Goal: Find specific page/section

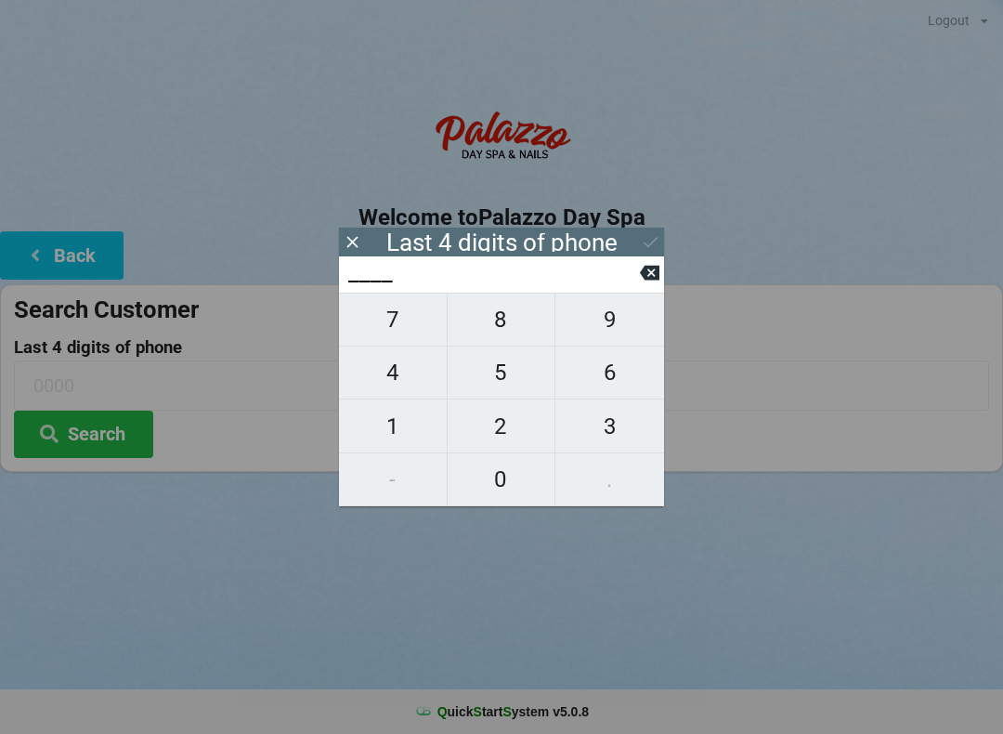
click at [388, 436] on span "1" at bounding box center [393, 426] width 108 height 39
type input "1___"
click at [505, 483] on span "0" at bounding box center [502, 479] width 108 height 39
type input "10__"
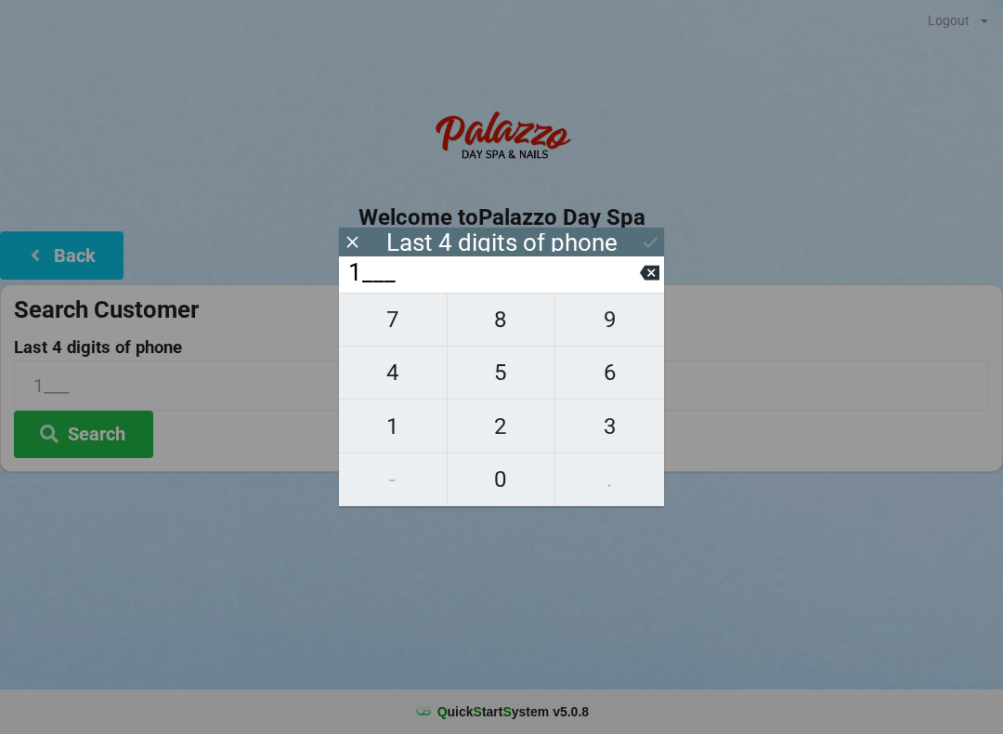
type input "10__"
click at [599, 442] on span "3" at bounding box center [610, 426] width 109 height 39
type input "103_"
click at [399, 425] on span "1" at bounding box center [393, 426] width 108 height 39
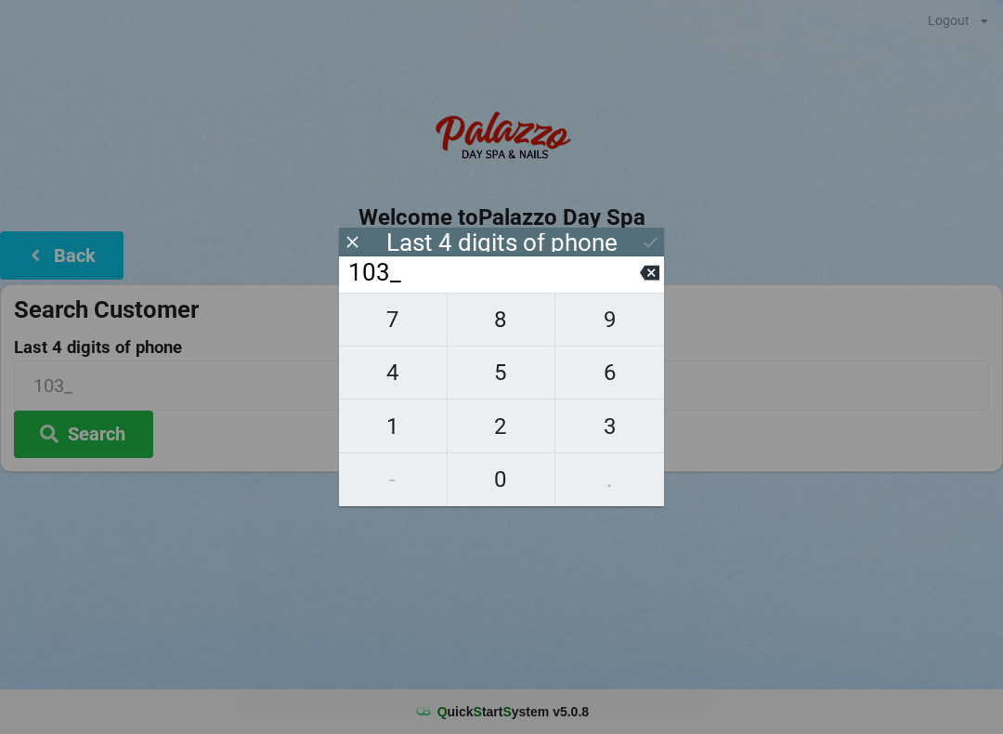
type input "1031"
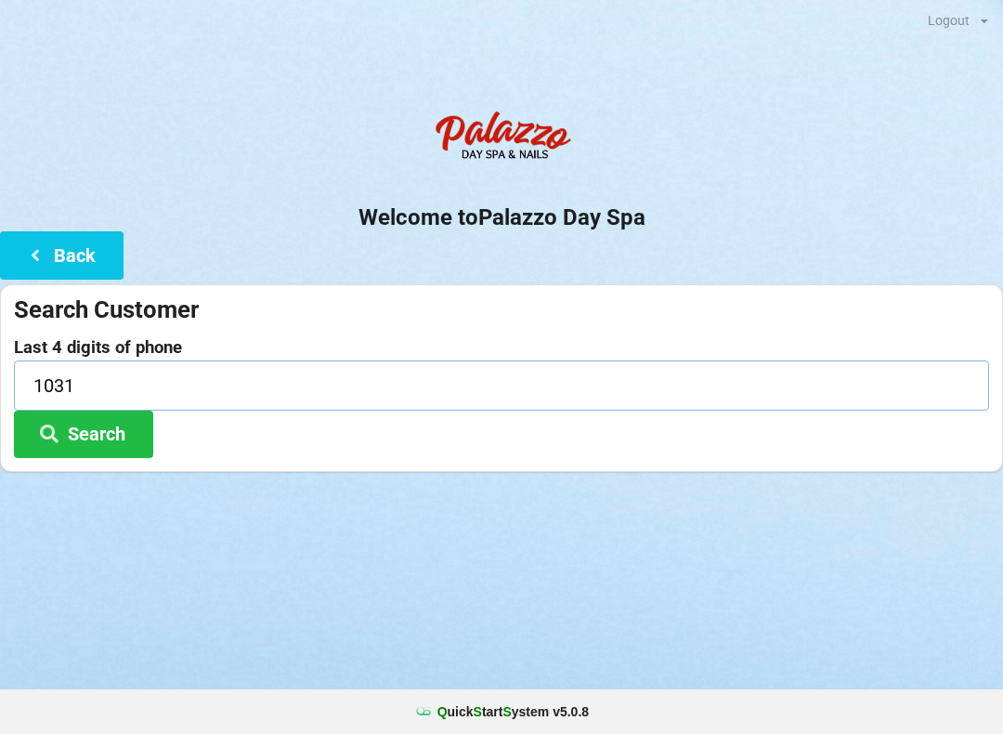
click at [85, 368] on input "1031" at bounding box center [502, 384] width 976 height 49
click at [56, 436] on icon at bounding box center [49, 433] width 22 height 16
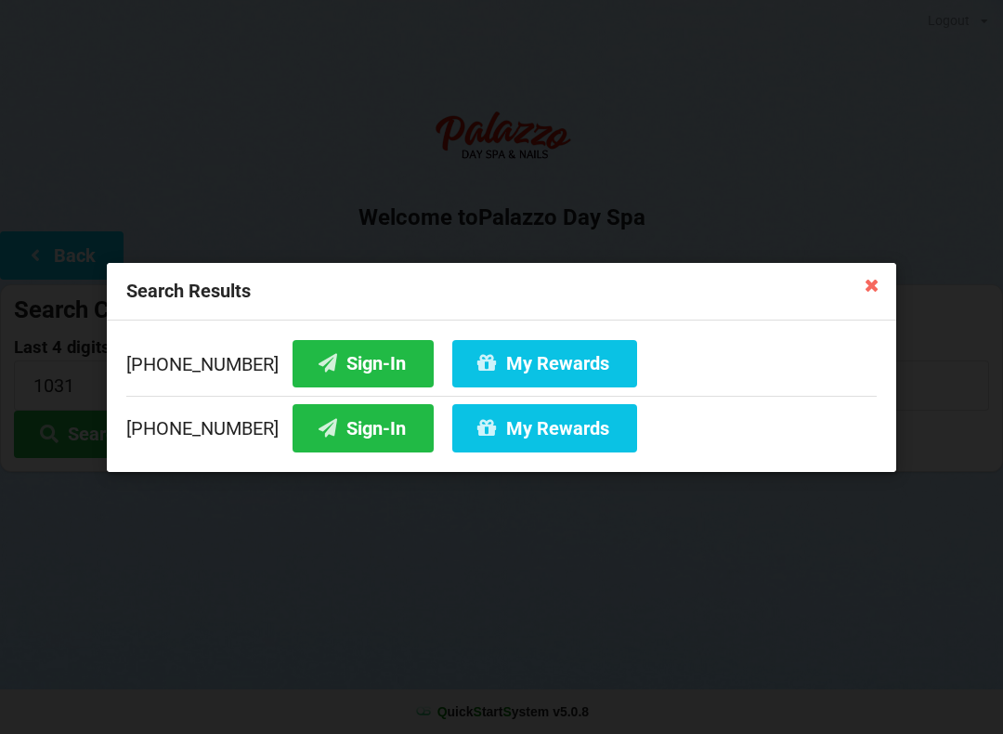
click at [321, 433] on button "Sign-In" at bounding box center [363, 427] width 141 height 47
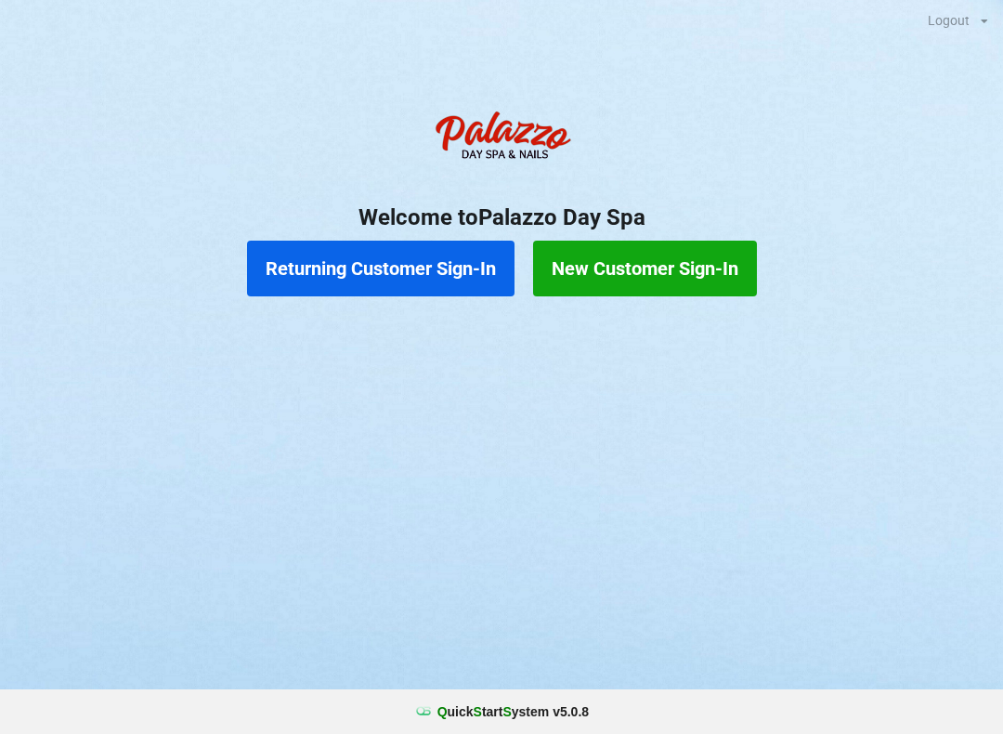
click at [389, 281] on button "Returning Customer Sign-In" at bounding box center [381, 269] width 268 height 56
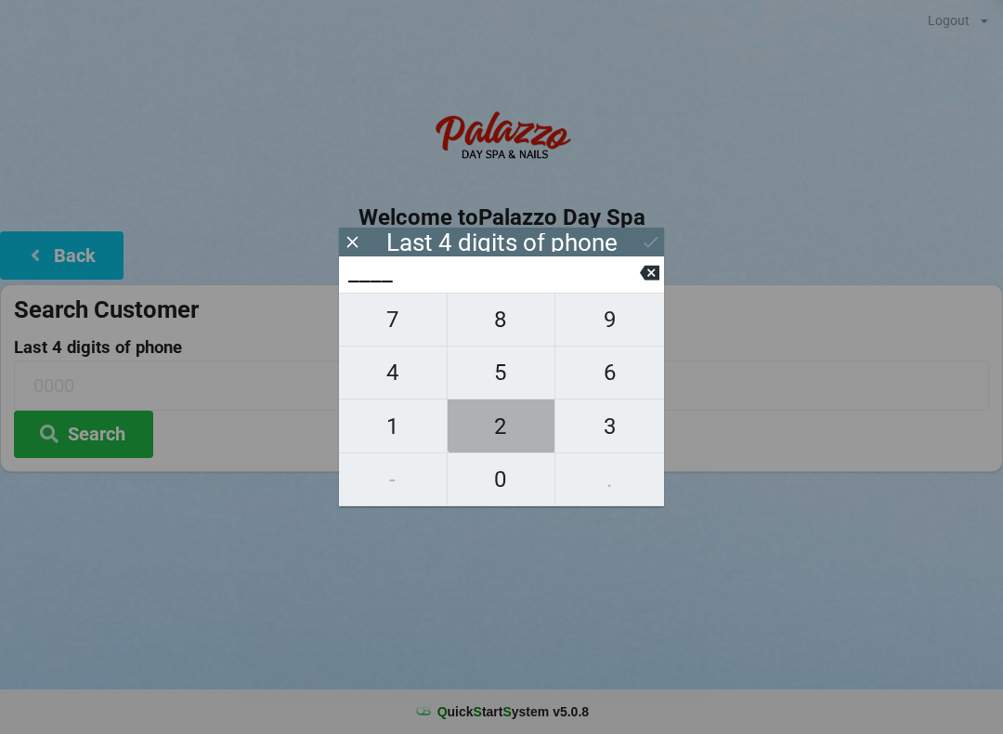
click at [502, 412] on span "2" at bounding box center [502, 426] width 108 height 39
type input "2___"
click at [502, 433] on span "2" at bounding box center [502, 426] width 108 height 39
type input "22__"
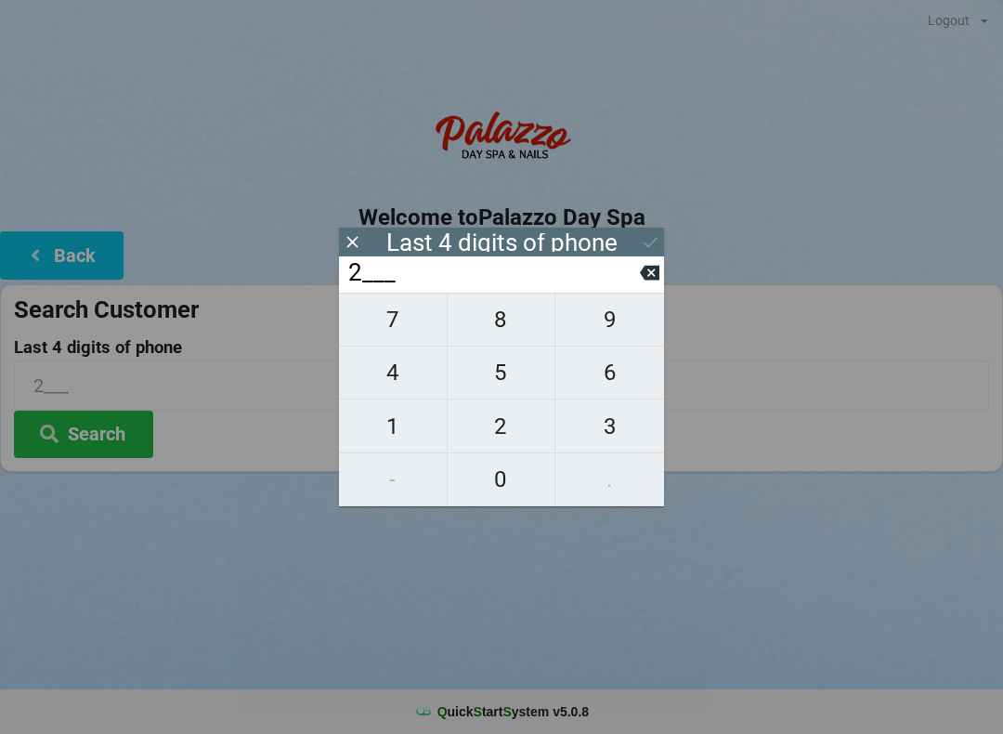
type input "22__"
click at [511, 439] on span "2" at bounding box center [502, 426] width 108 height 39
type input "222_"
click at [396, 426] on span "1" at bounding box center [393, 426] width 108 height 39
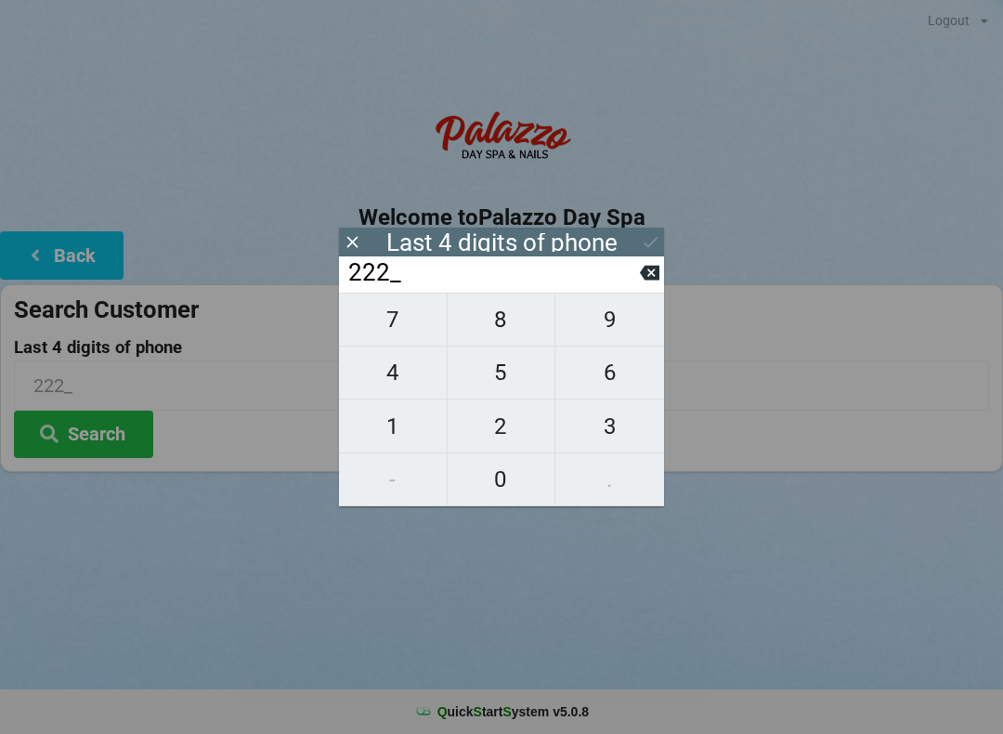
type input "2221"
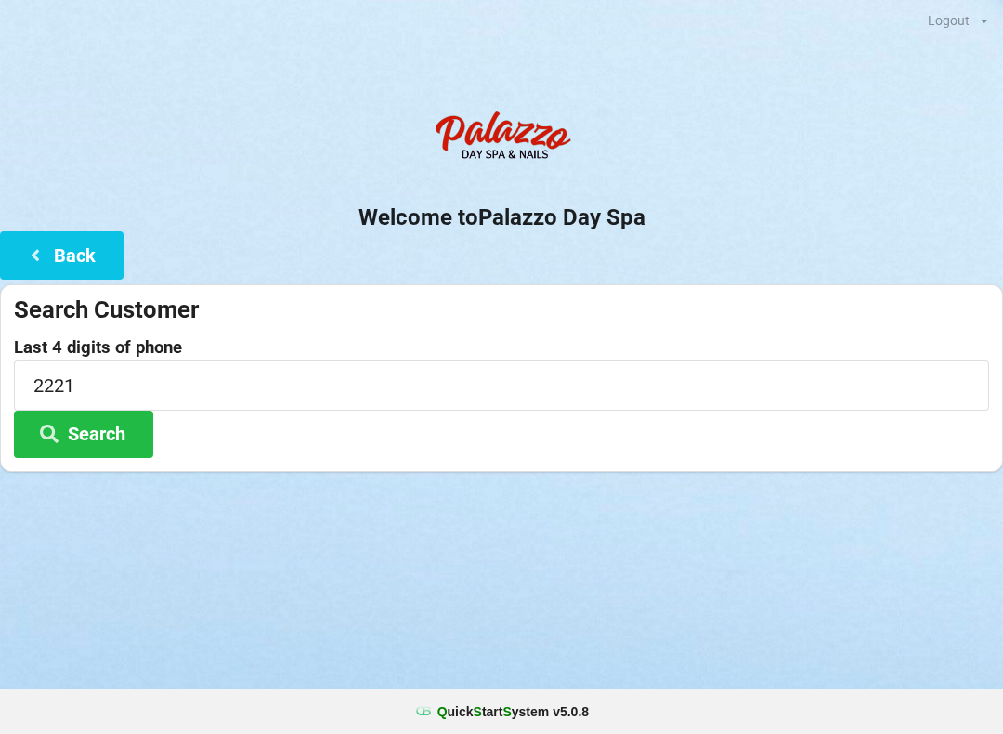
click at [385, 596] on div "Logout Logout Sign-In Welcome to Palazzo Day Spa Back Search Customer Last 4 di…" at bounding box center [501, 367] width 1003 height 734
click at [72, 437] on button "Search" at bounding box center [83, 434] width 139 height 47
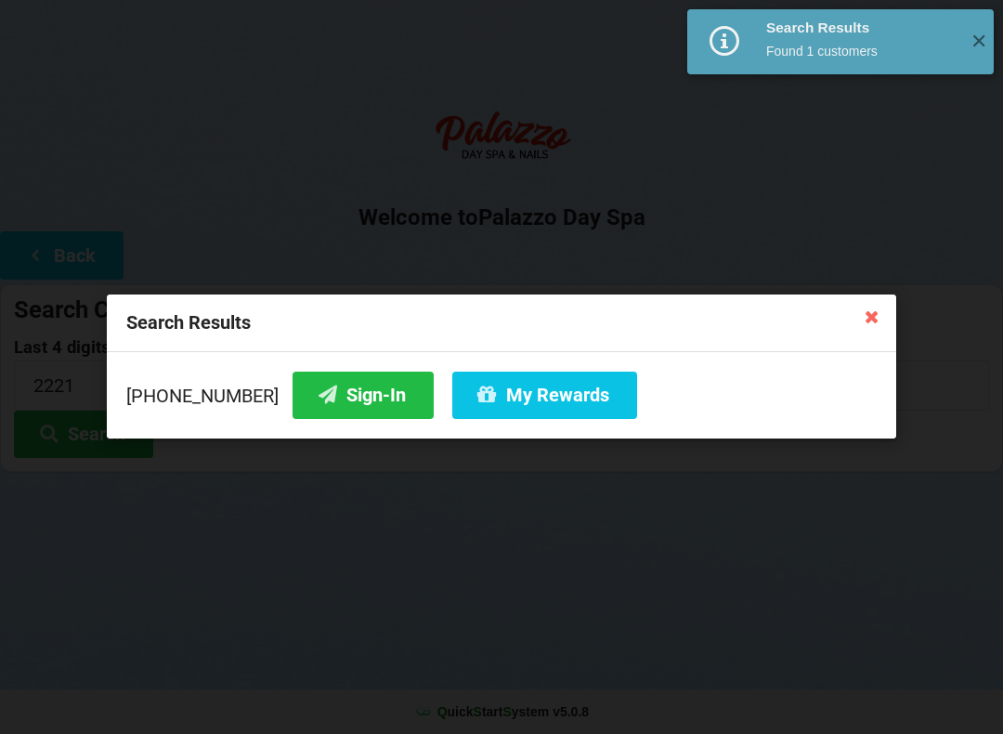
click at [339, 399] on button "Sign-In" at bounding box center [363, 395] width 141 height 47
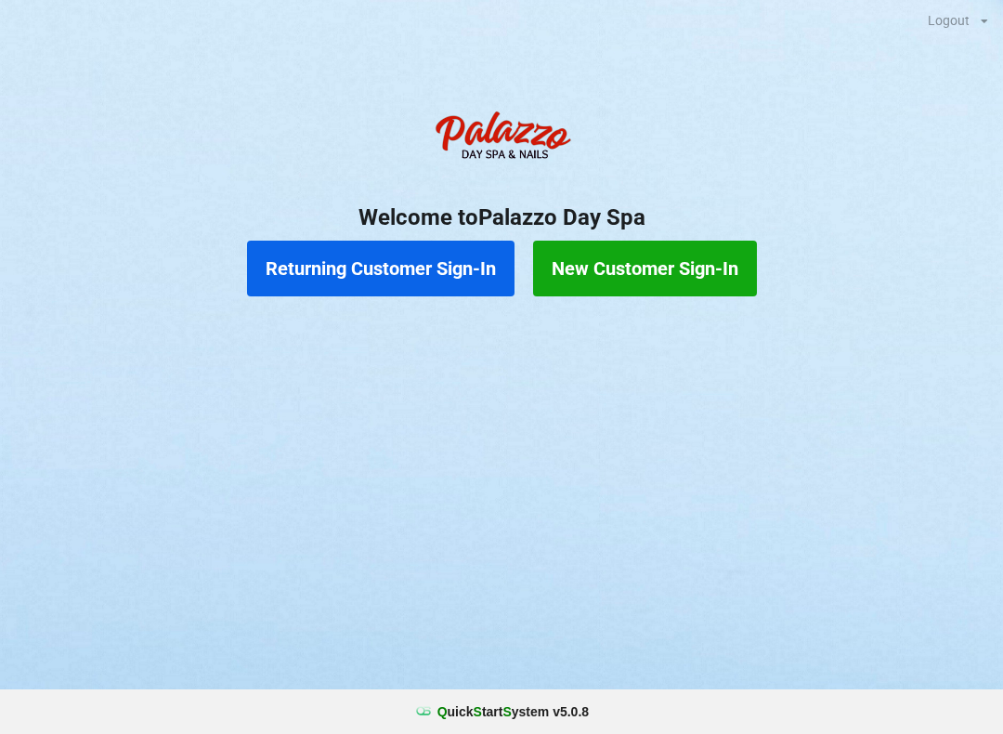
click at [381, 274] on button "Returning Customer Sign-In" at bounding box center [381, 269] width 268 height 56
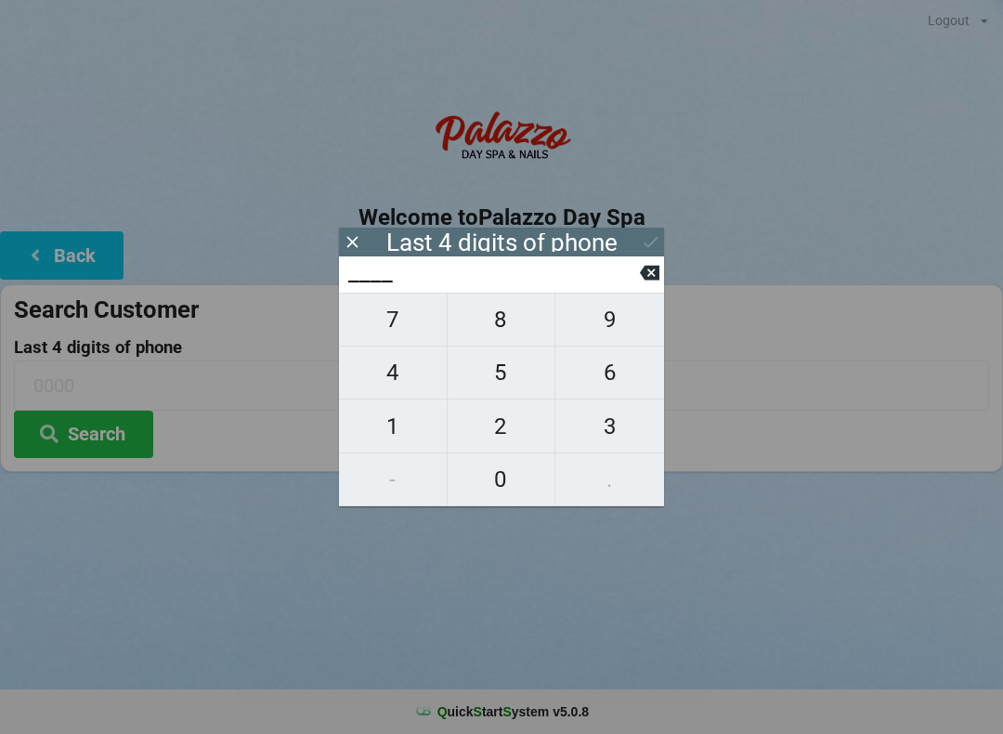
click at [391, 426] on span "1" at bounding box center [393, 426] width 108 height 39
type input "1___"
click at [495, 336] on span "8" at bounding box center [502, 319] width 108 height 39
type input "18__"
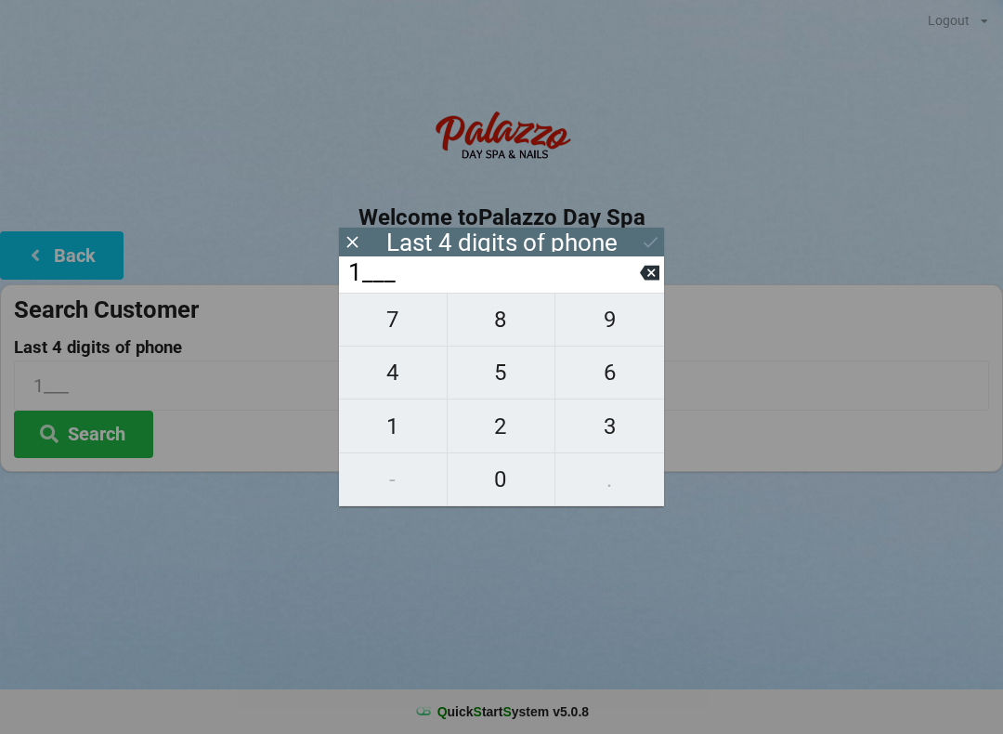
type input "18__"
click at [502, 377] on span "5" at bounding box center [502, 372] width 108 height 39
type input "185_"
click at [378, 322] on span "7" at bounding box center [393, 319] width 108 height 39
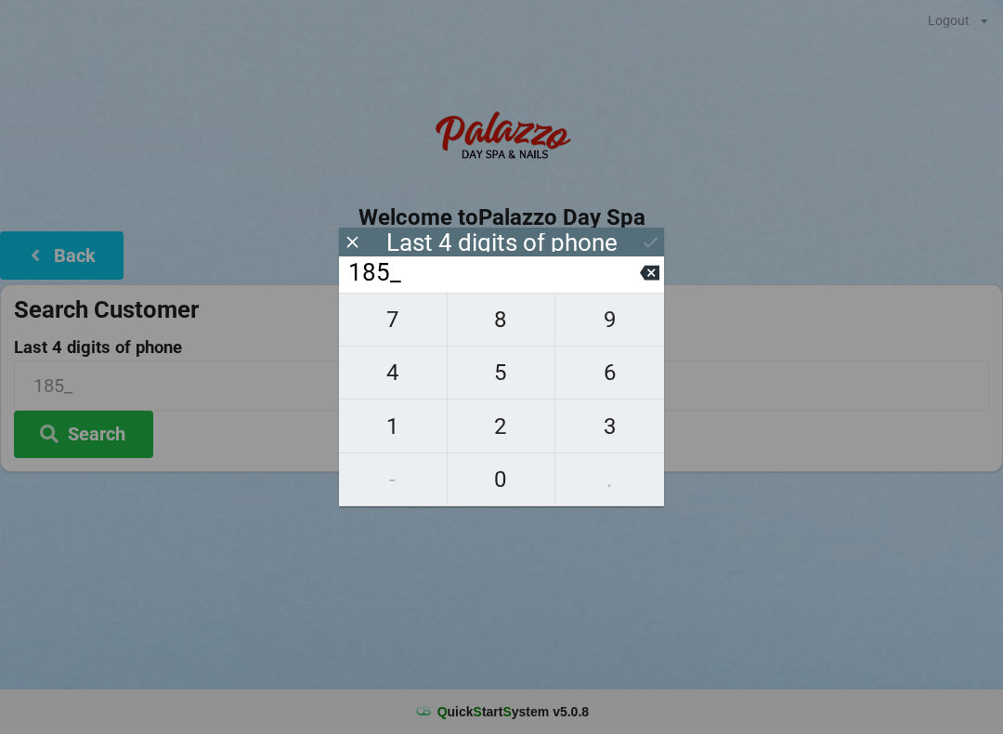
type input "1857"
click at [88, 447] on button "Search" at bounding box center [83, 434] width 139 height 47
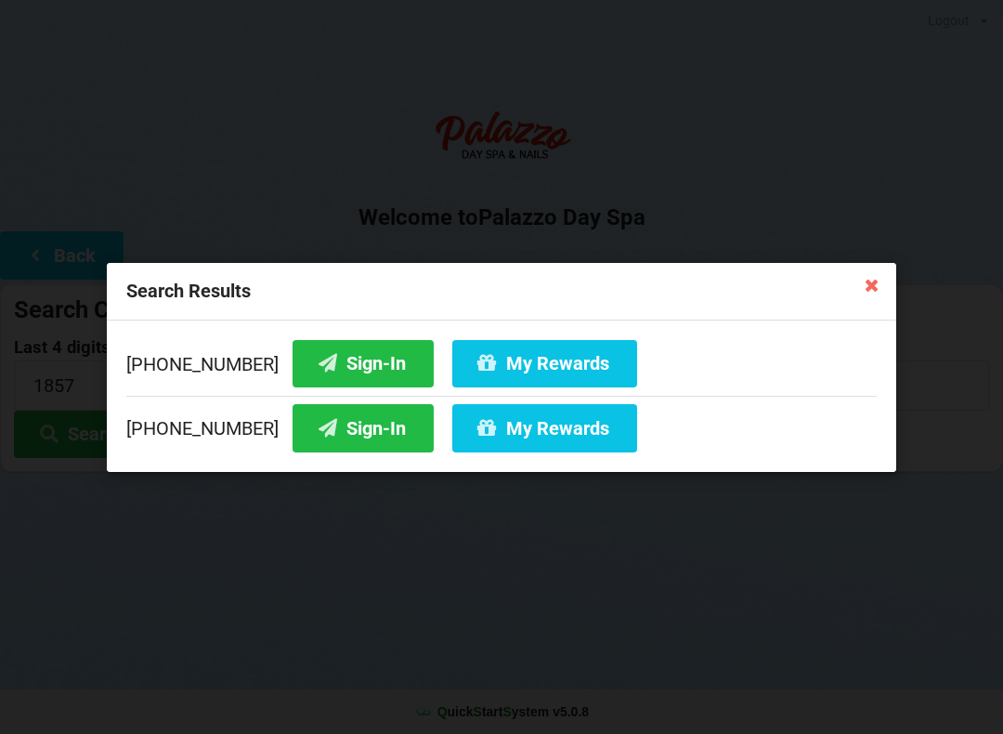
click at [349, 440] on button "Sign-In" at bounding box center [363, 427] width 141 height 47
